Goal: Task Accomplishment & Management: Use online tool/utility

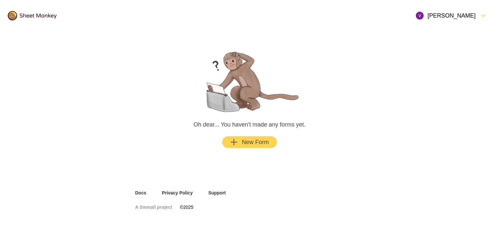
click at [250, 140] on div "New Form" at bounding box center [249, 142] width 39 height 8
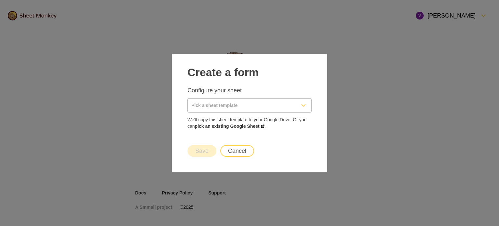
click at [223, 100] on input "Pick a sheet template" at bounding box center [242, 105] width 108 height 14
click at [274, 77] on h2 "Create a form" at bounding box center [249, 70] width 124 height 17
click at [246, 107] on input "Pick a sheet template" at bounding box center [242, 105] width 108 height 14
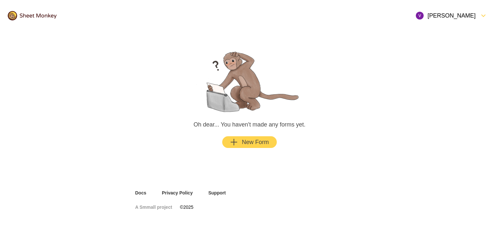
click at [243, 143] on div "New Form" at bounding box center [249, 142] width 39 height 8
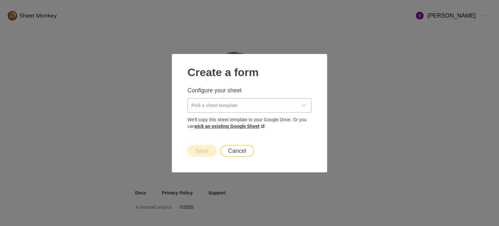
click at [236, 126] on link "pick an existing Google Sheet" at bounding box center [230, 125] width 70 height 5
click at [231, 106] on input "Pick a sheet template" at bounding box center [242, 105] width 108 height 14
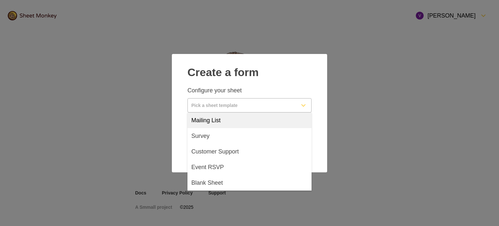
click at [219, 118] on span "Mailing List" at bounding box center [205, 120] width 29 height 8
type input "Mailing List"
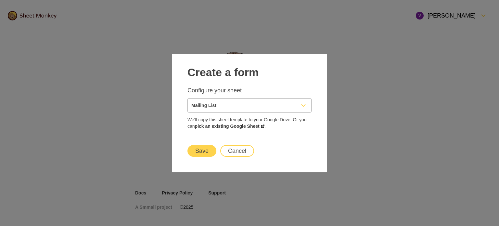
click at [201, 147] on button "Save" at bounding box center [201, 151] width 29 height 12
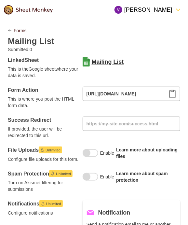
click at [100, 61] on link "Mailing List" at bounding box center [108, 62] width 32 height 8
click at [172, 94] on icon "Clipboard" at bounding box center [172, 94] width 8 height 8
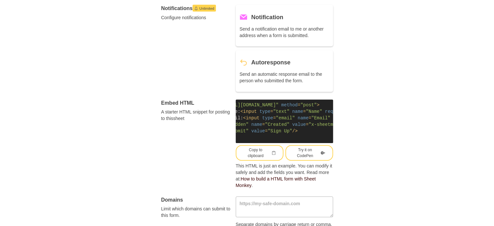
scroll to position [0, 50]
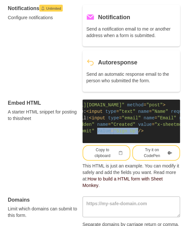
drag, startPoint x: 97, startPoint y: 131, endPoint x: 133, endPoint y: 130, distance: 36.4
click at [138, 130] on span "< input type = "submit" value = "Sign Up" />" at bounding box center [92, 131] width 104 height 5
copy span "value = "Sign Up""
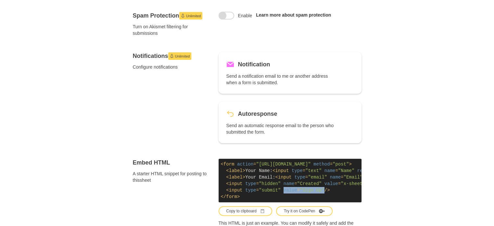
scroll to position [0, 0]
click at [269, 186] on span ""hidden"" at bounding box center [270, 183] width 22 height 5
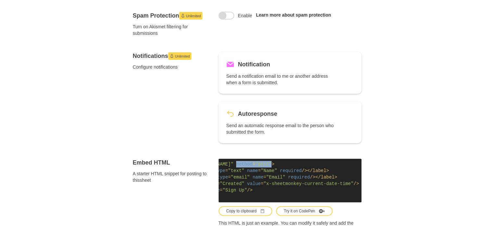
scroll to position [0, 91]
drag, startPoint x: 320, startPoint y: 163, endPoint x: 360, endPoint y: 159, distance: 40.2
click at [275, 161] on span "< form action = "[URL][DOMAIN_NAME]" method = "post" >" at bounding box center [209, 163] width 131 height 5
copy span "method = "post""
drag, startPoint x: 226, startPoint y: 183, endPoint x: 346, endPoint y: 182, distance: 120.2
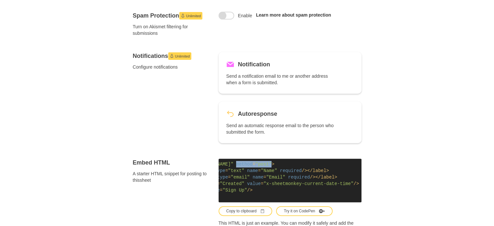
click at [346, 182] on code "< form action = "[URL][DOMAIN_NAME]" method = "post" > < label > Your Name: < i…" at bounding box center [290, 181] width 143 height 44
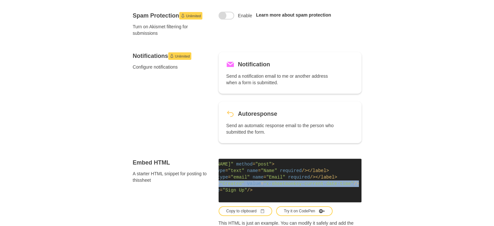
copy span "< input type = "hidden" name = "Created" value = "x-sheetmonkey-current-date-ti…"
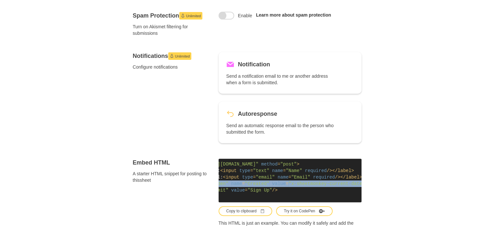
scroll to position [0, 0]
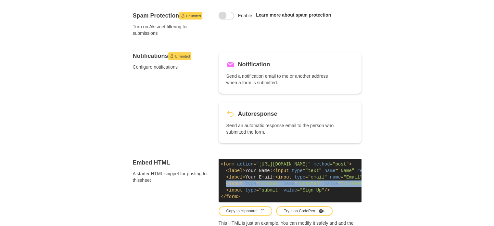
click at [328, 182] on span "value" at bounding box center [332, 183] width 14 height 5
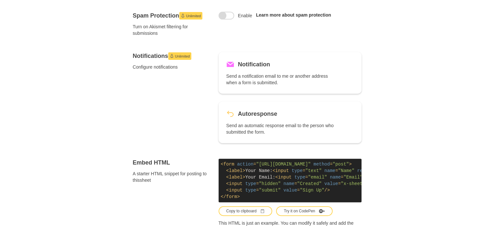
drag, startPoint x: 195, startPoint y: 122, endPoint x: 196, endPoint y: 119, distance: 3.4
click at [196, 120] on div "Notifications Unlimited Configure notifications" at bounding box center [172, 97] width 78 height 91
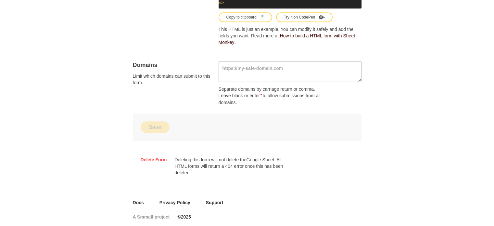
scroll to position [422, 0]
